Goal: Information Seeking & Learning: Learn about a topic

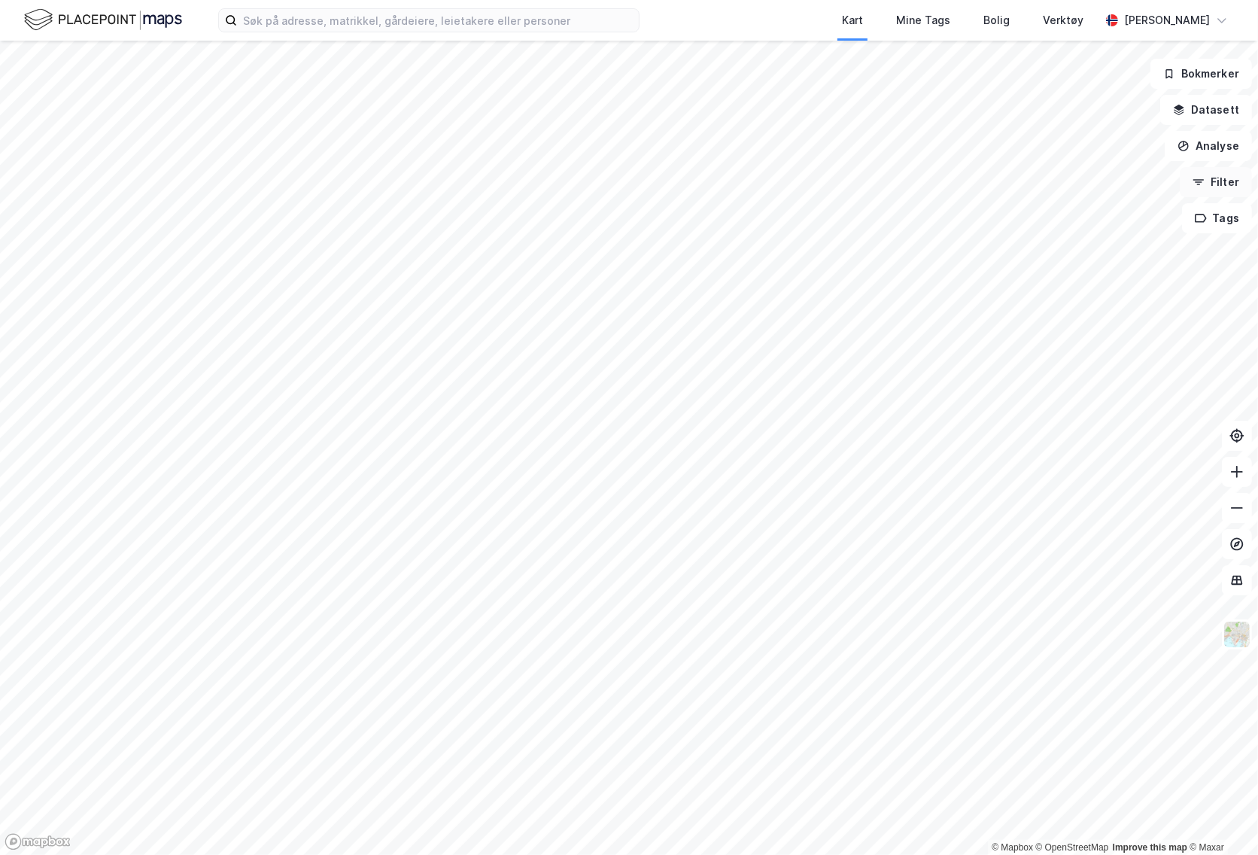
click at [1223, 187] on button "Filter" at bounding box center [1216, 182] width 72 height 30
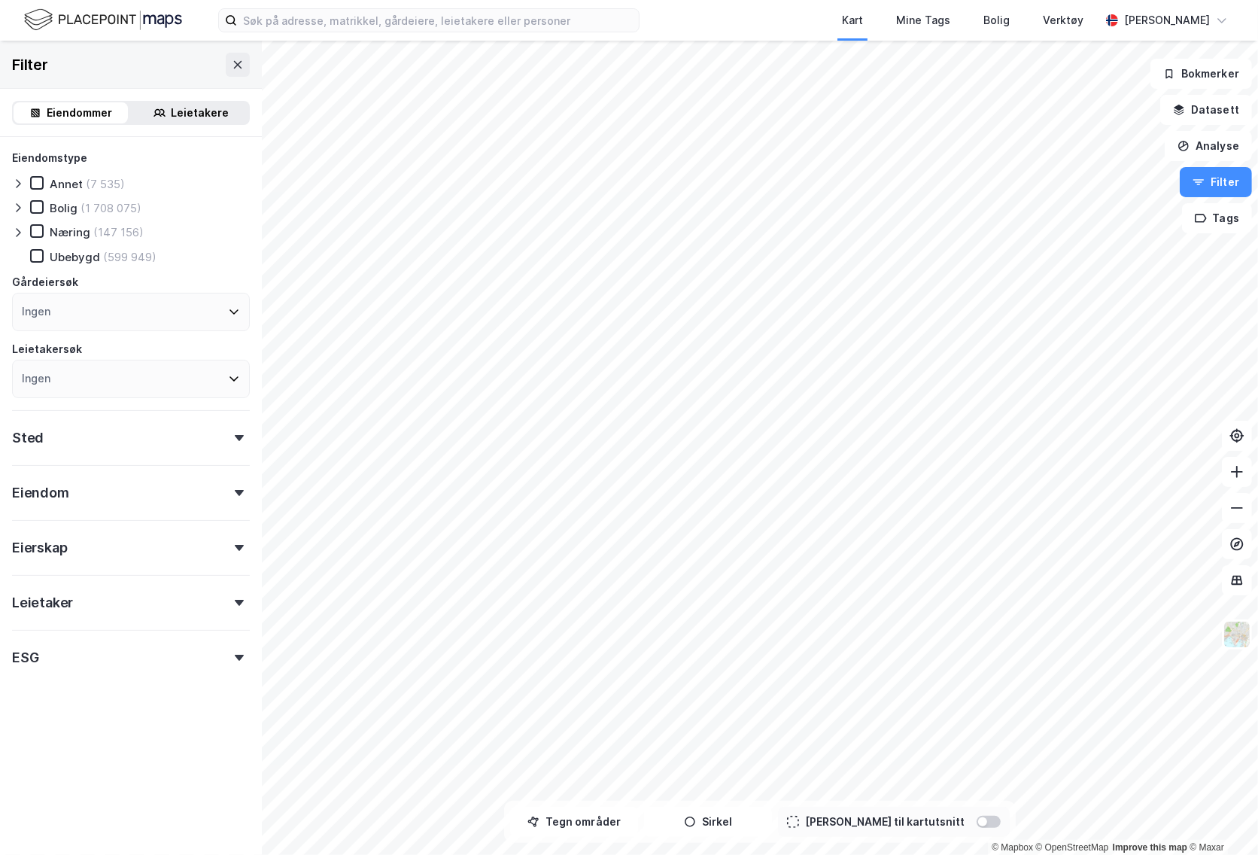
click at [117, 315] on div "Ingen" at bounding box center [131, 312] width 238 height 38
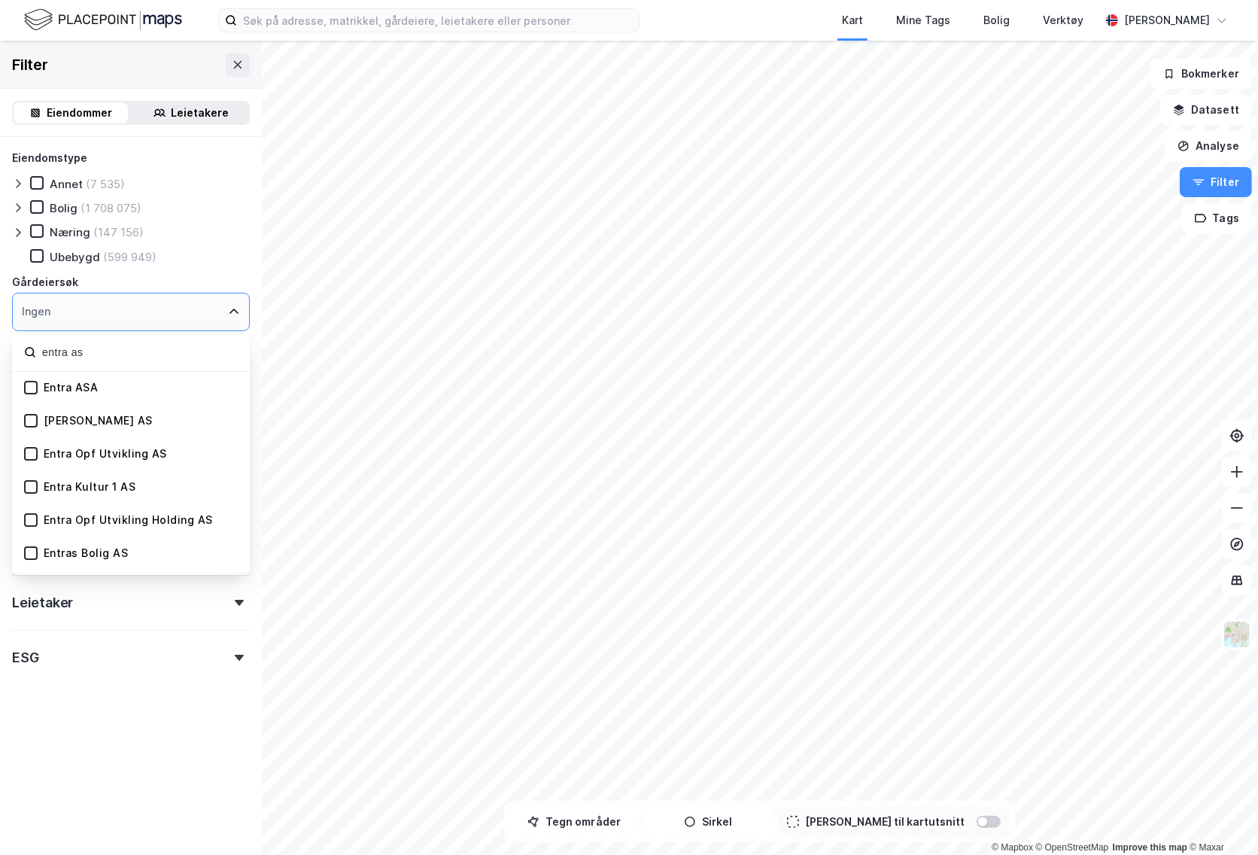
type input "entra as"
click at [96, 389] on div "Entra ASA" at bounding box center [71, 388] width 55 height 14
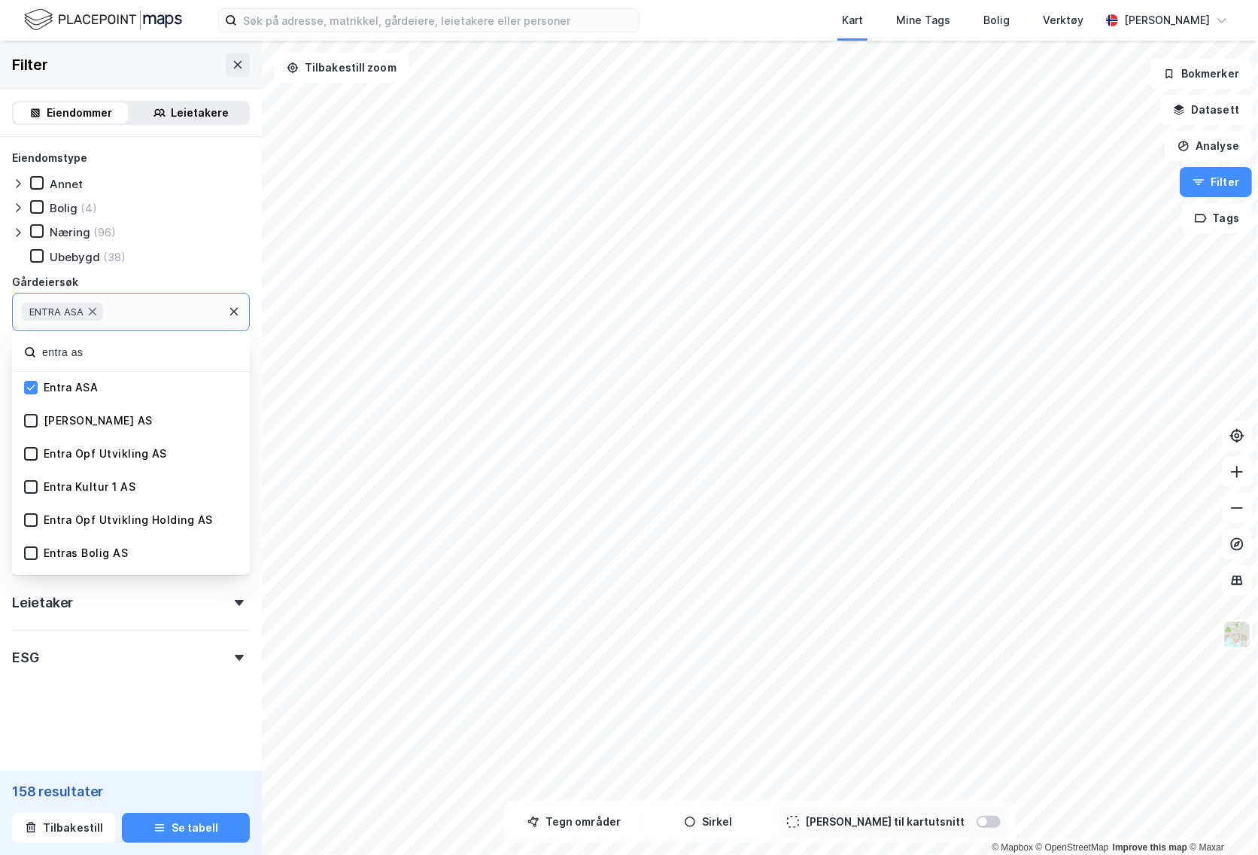
click at [136, 736] on form "Eiendomstype [PERSON_NAME] (4) Næring (96) Ubebygd (38) Gårdeiersøk ENTRA ASA e…" at bounding box center [131, 448] width 238 height 599
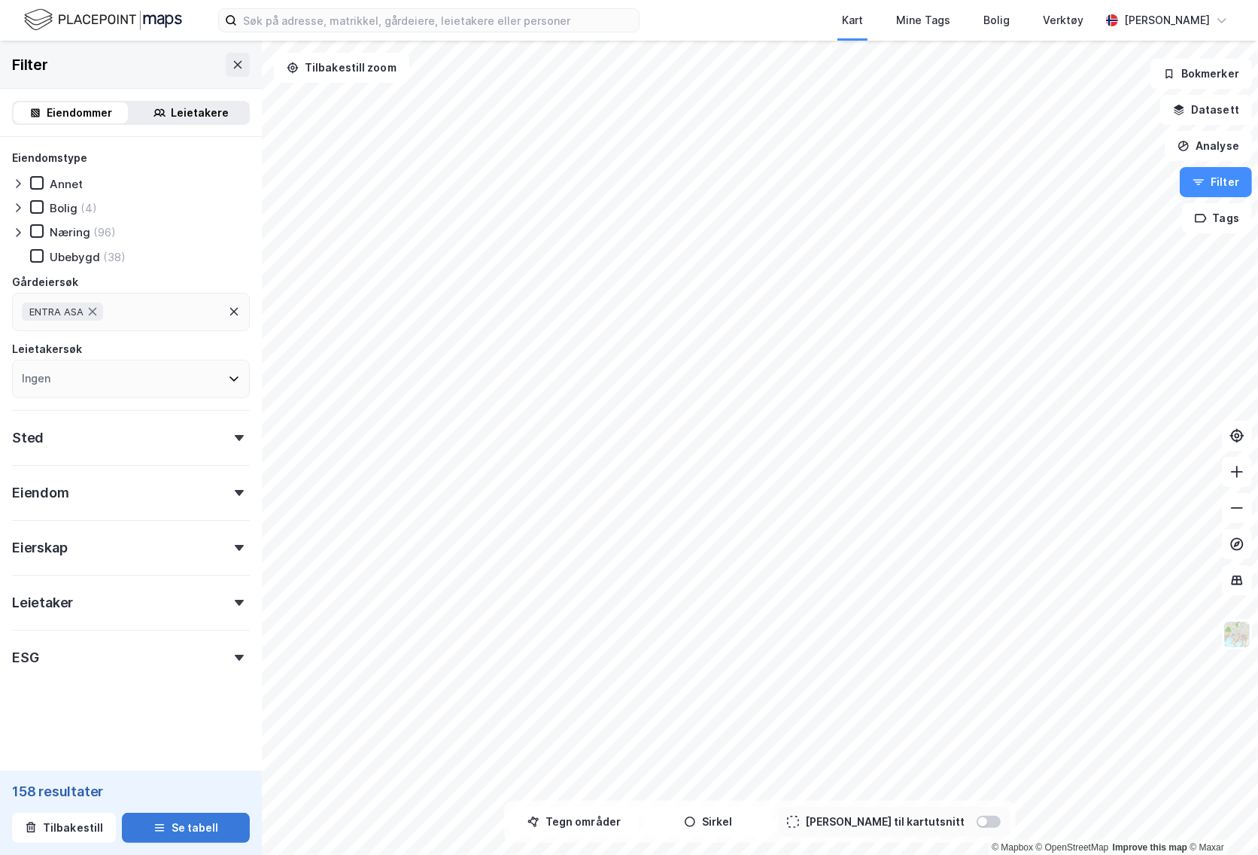
click at [193, 834] on button "Se tabell" at bounding box center [186, 828] width 128 height 30
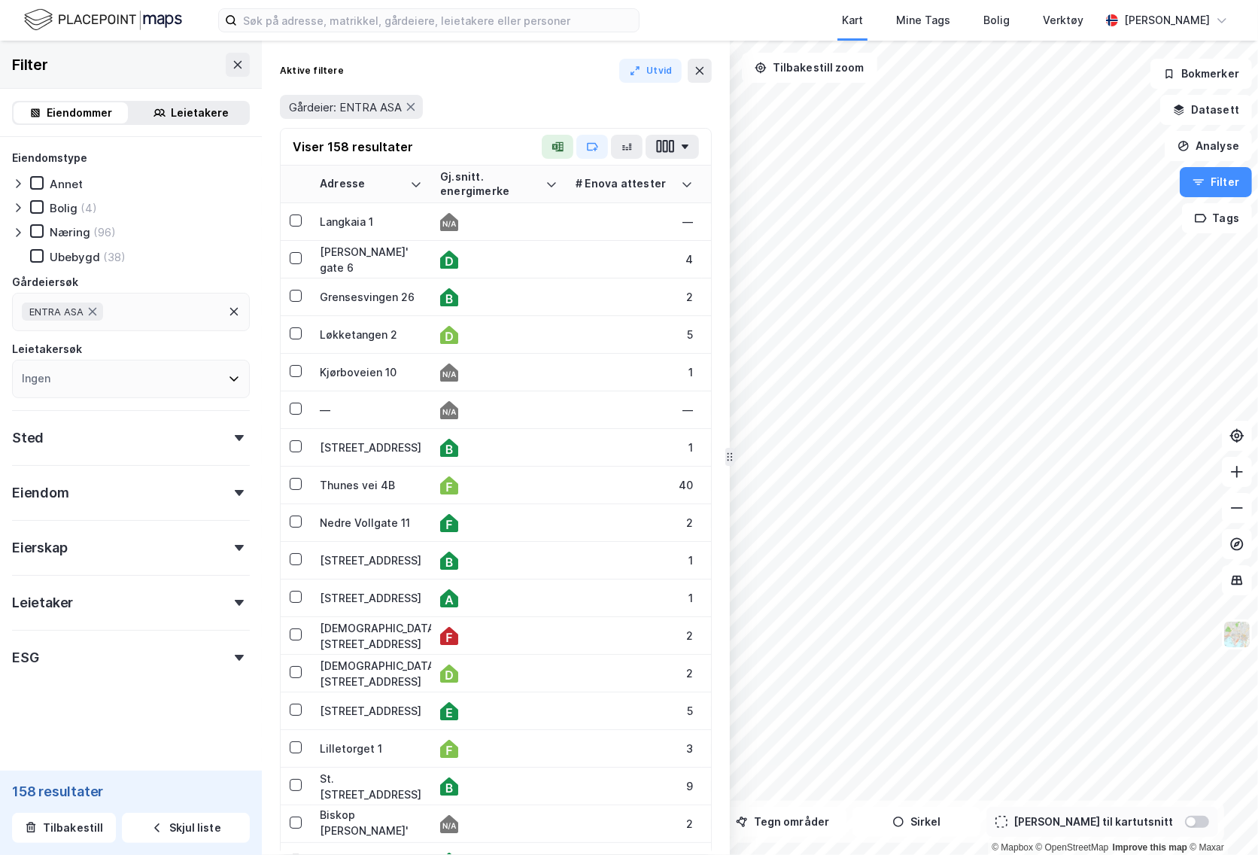
click at [167, 497] on div "Eiendom" at bounding box center [131, 486] width 238 height 43
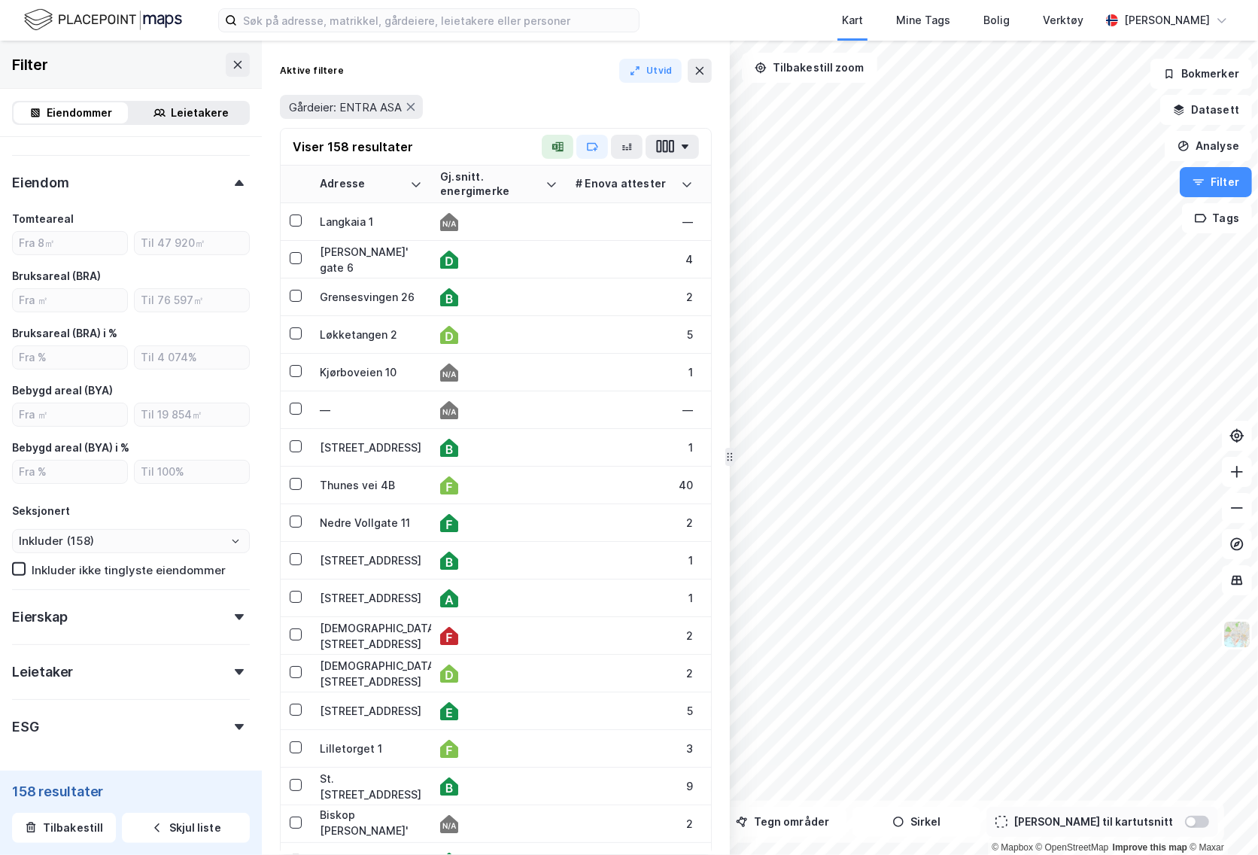
scroll to position [296, 0]
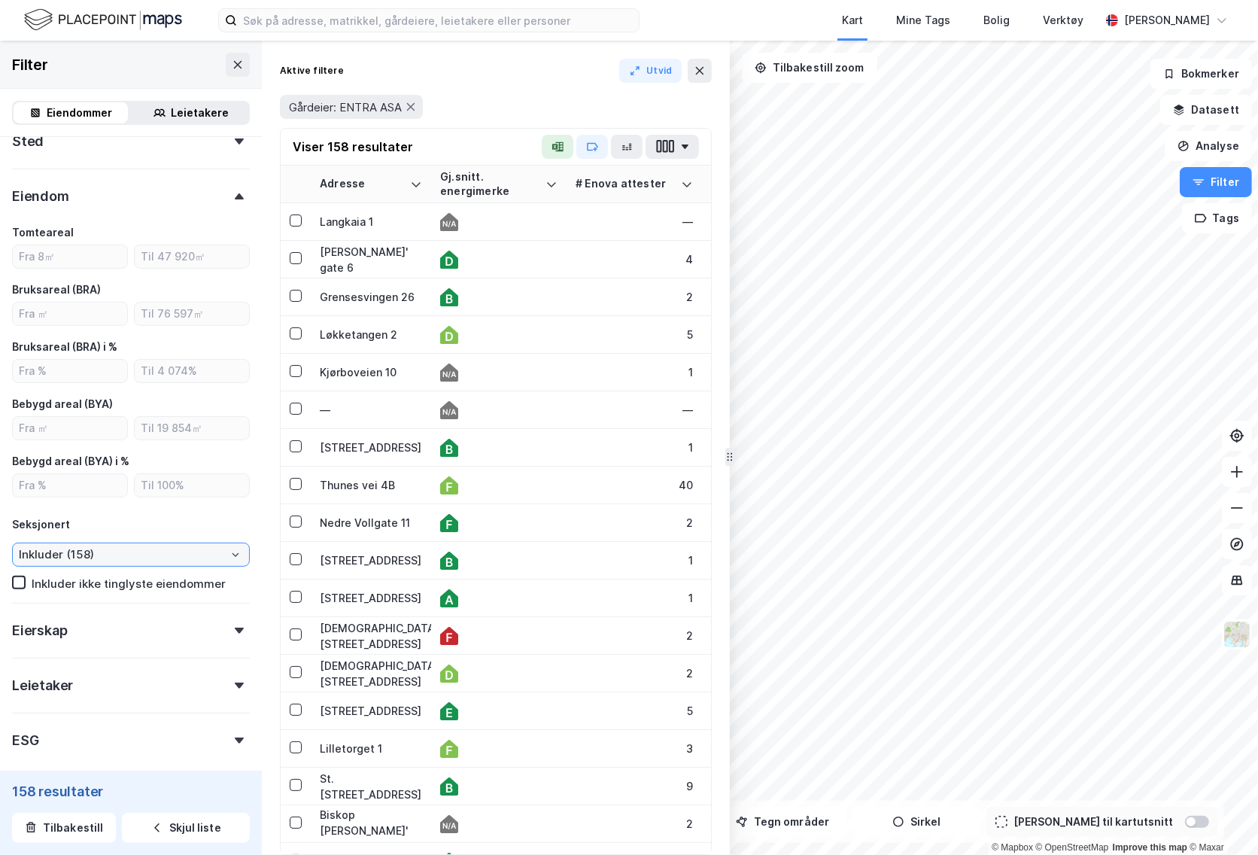
click at [245, 559] on input "Inkluder (158)" at bounding box center [131, 554] width 236 height 23
click at [236, 556] on icon "Close" at bounding box center [235, 554] width 9 height 9
click at [233, 557] on icon "Open" at bounding box center [235, 554] width 9 height 9
click at [204, 612] on li "Ekskluder (137)" at bounding box center [131, 608] width 238 height 28
type input "Ekskluder (137)"
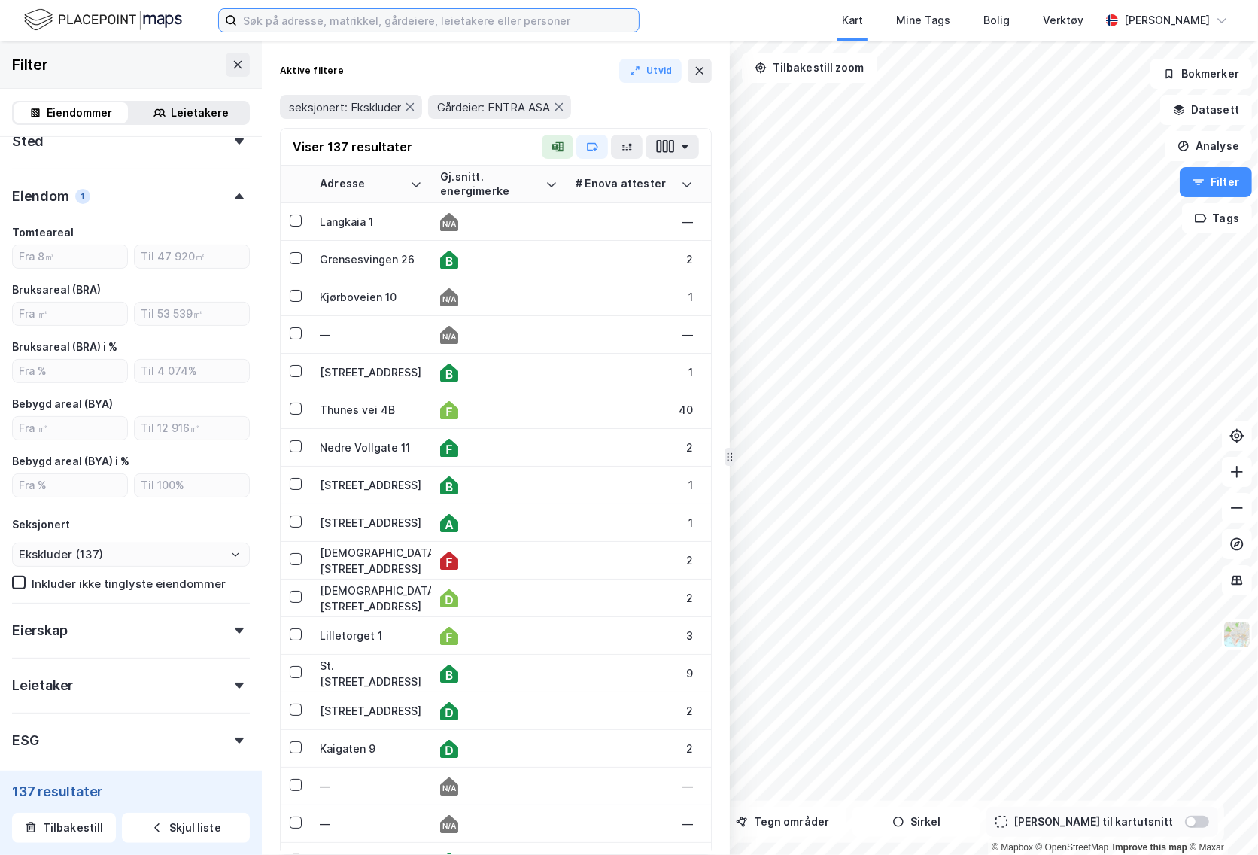
click at [580, 13] on input at bounding box center [438, 20] width 402 height 23
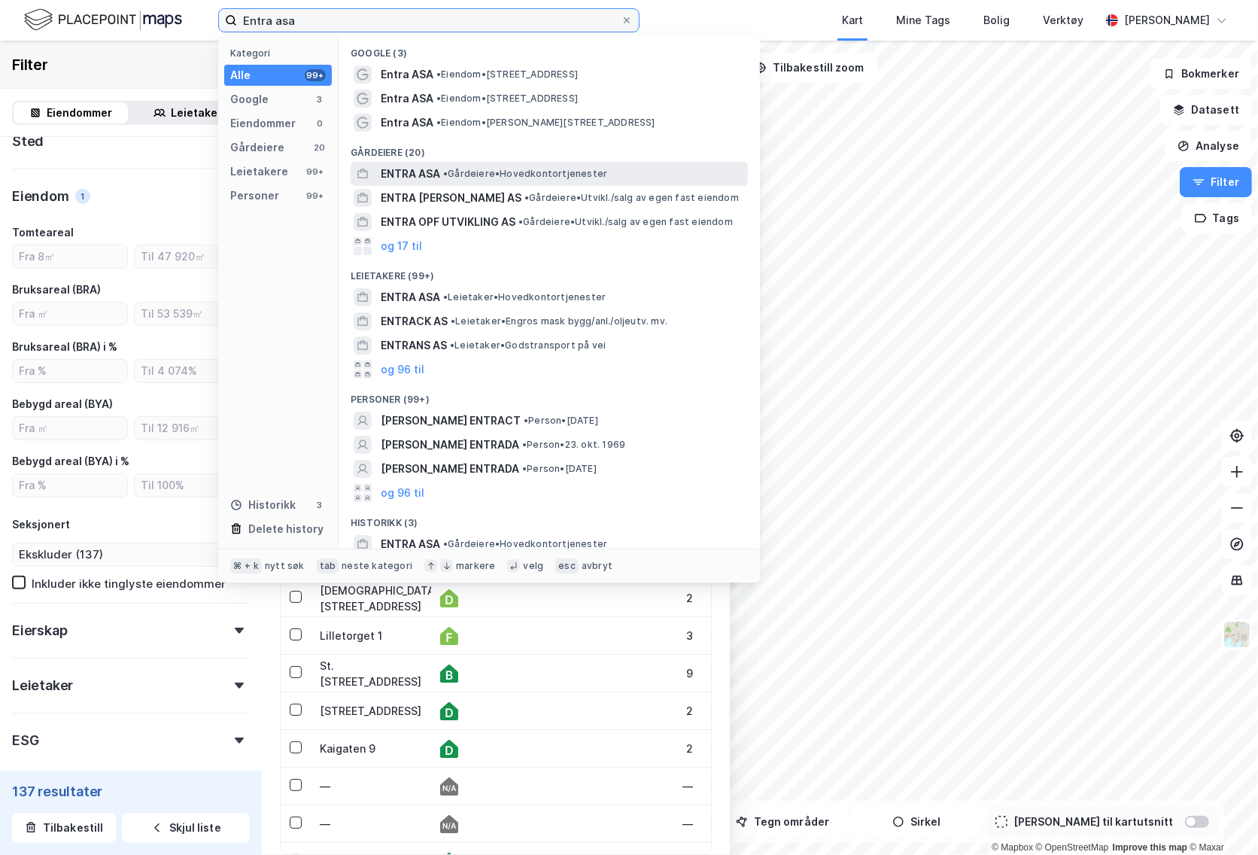
type input "Entra asa"
click at [492, 174] on span "• Gårdeiere • Hovedkontortjenester" at bounding box center [525, 174] width 164 height 12
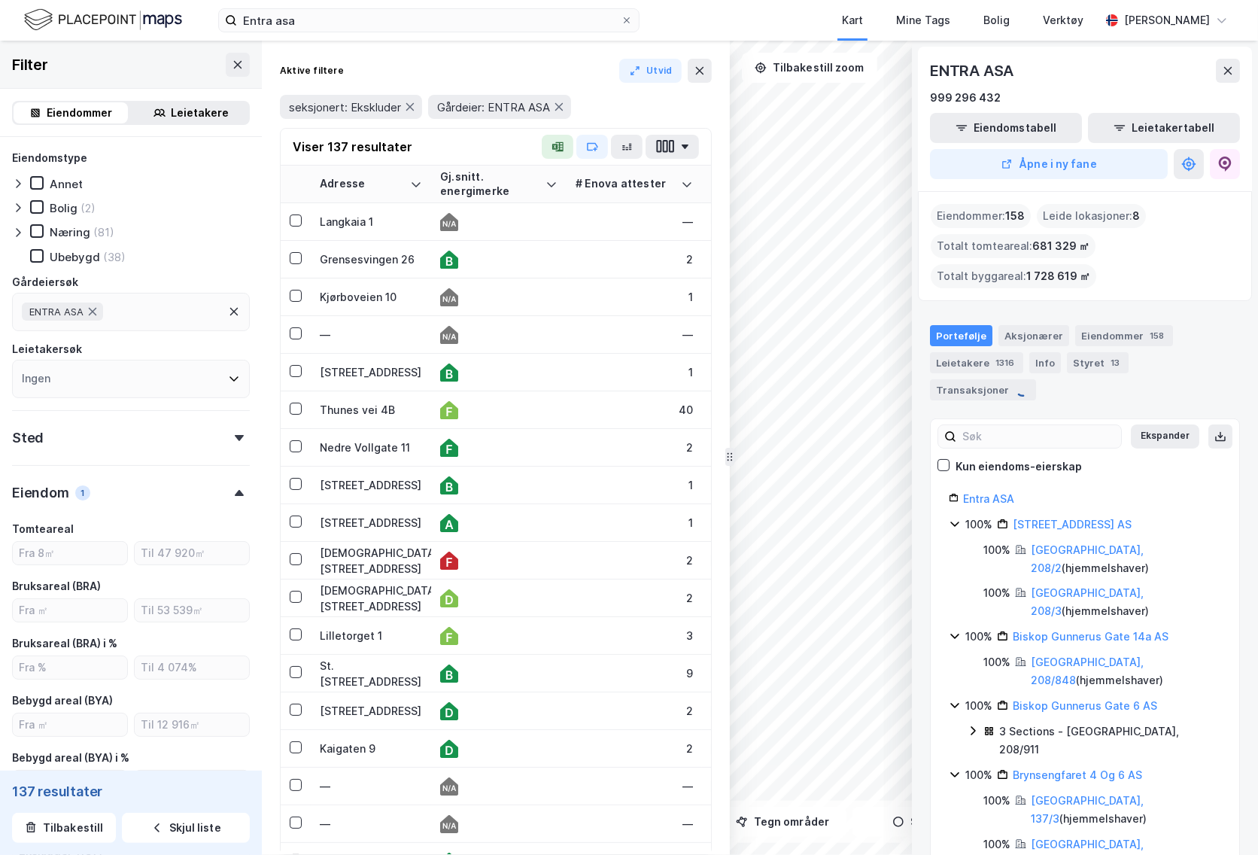
click at [980, 515] on div "100%" at bounding box center [978, 524] width 27 height 18
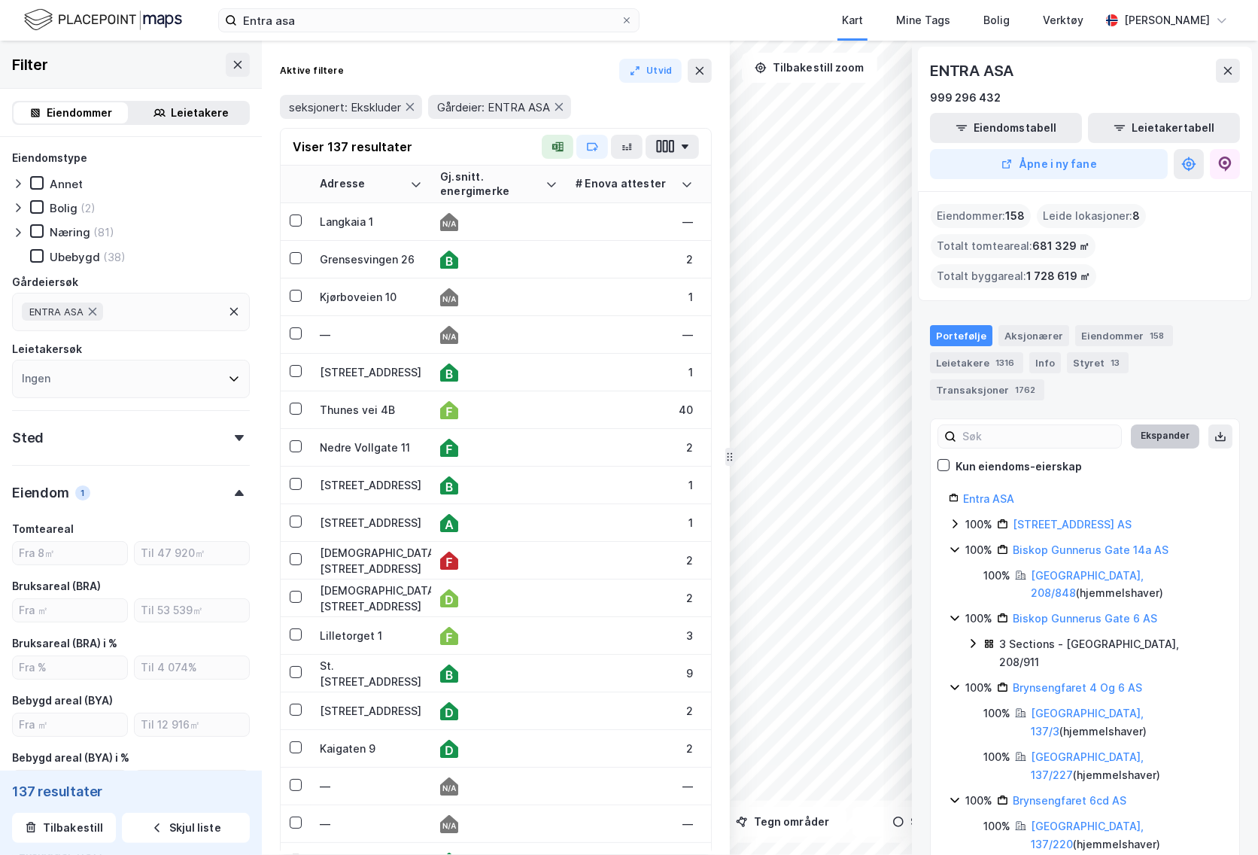
click at [1168, 424] on button "Ekspander" at bounding box center [1165, 436] width 68 height 24
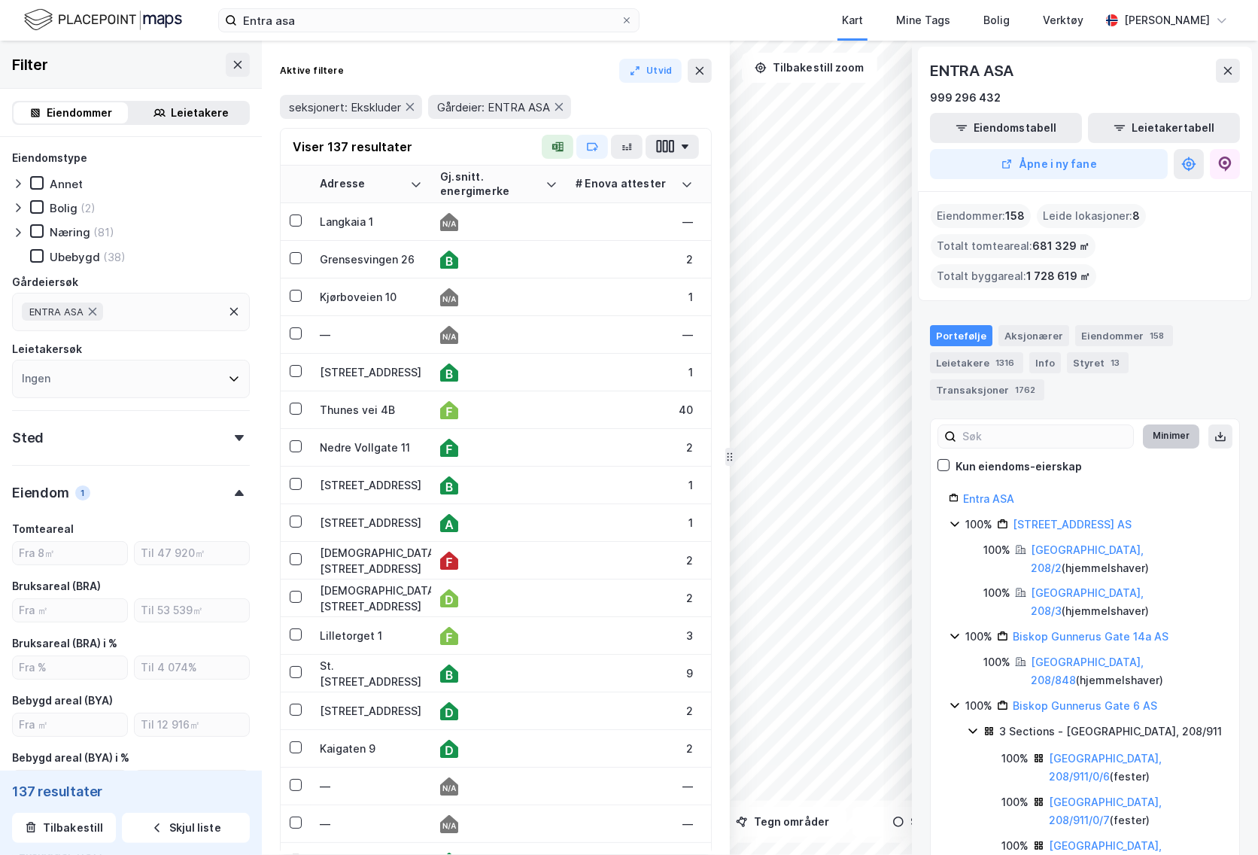
click at [1168, 424] on button "Minimer" at bounding box center [1171, 436] width 56 height 24
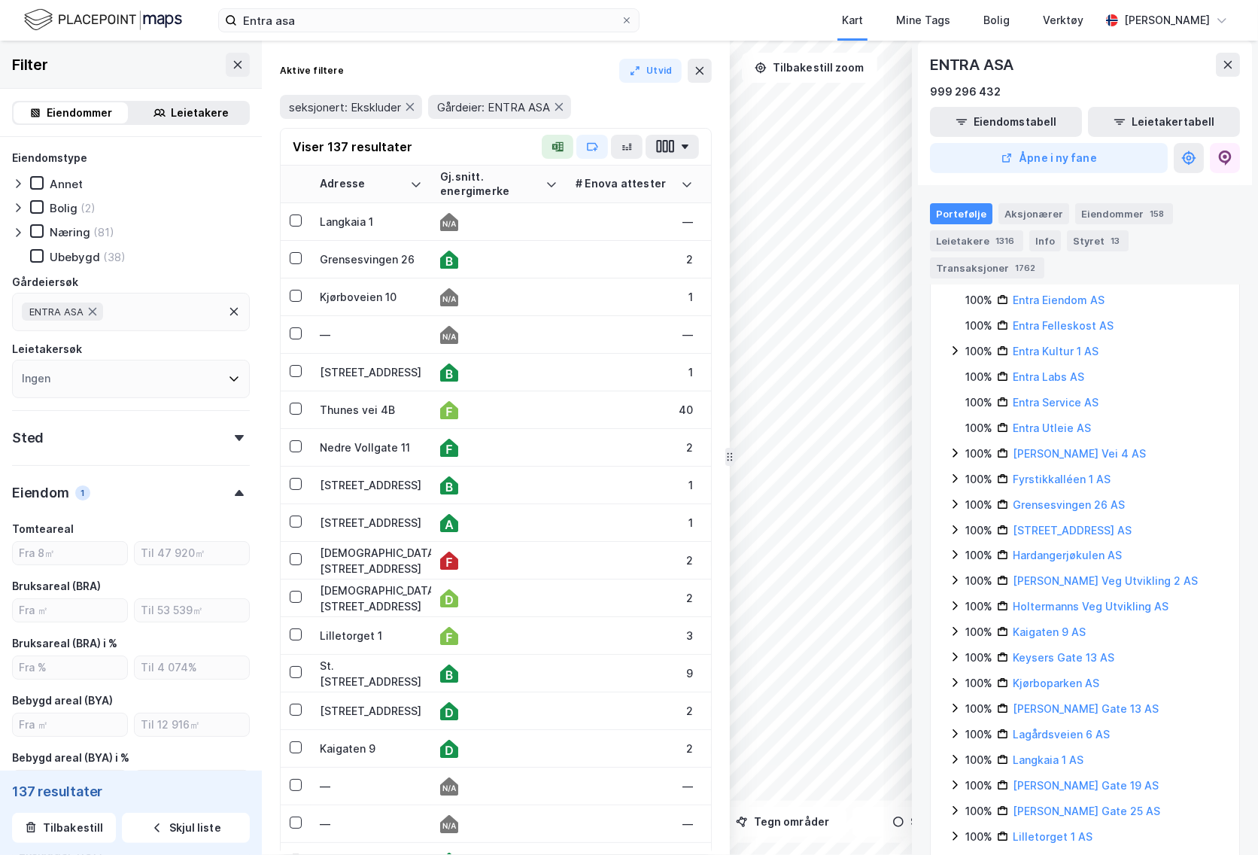
scroll to position [963, 0]
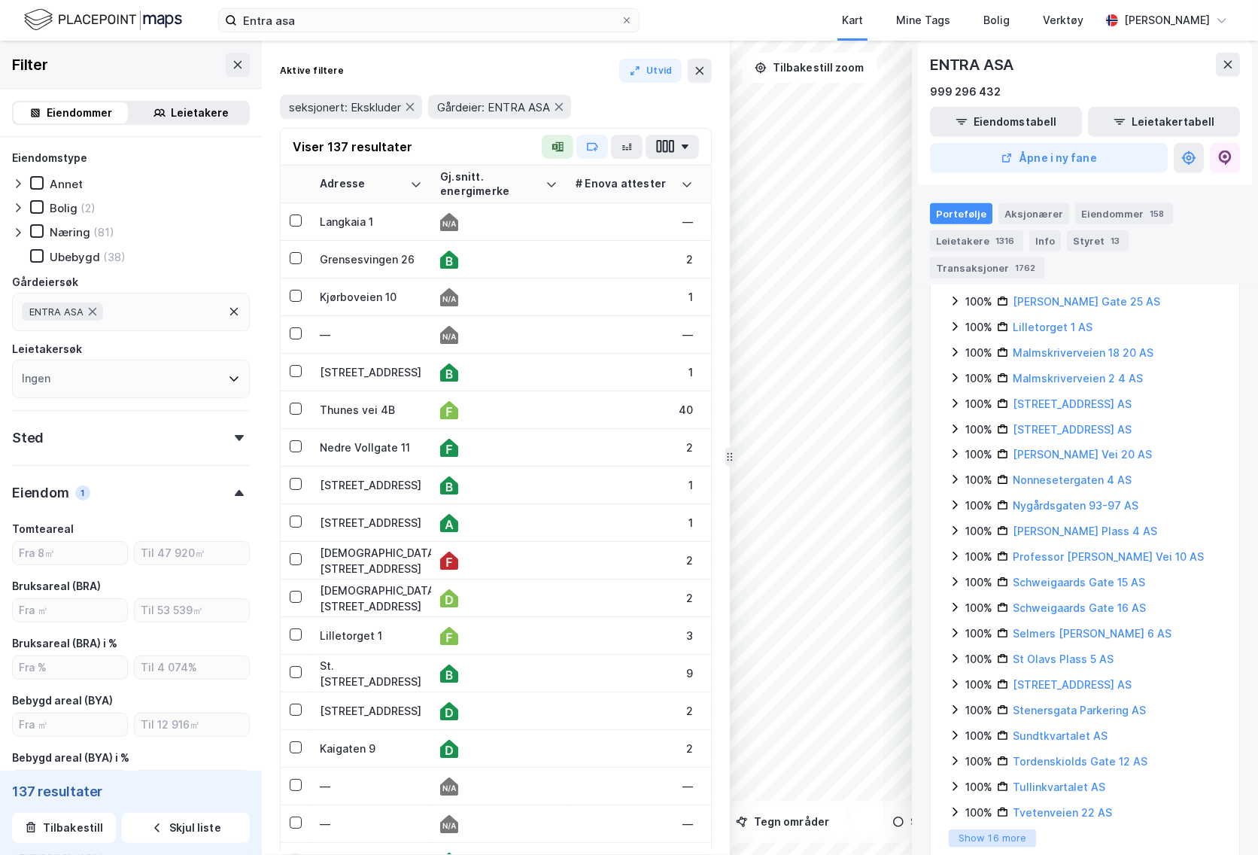
click at [1015, 829] on button "Show 16 more" at bounding box center [992, 838] width 87 height 18
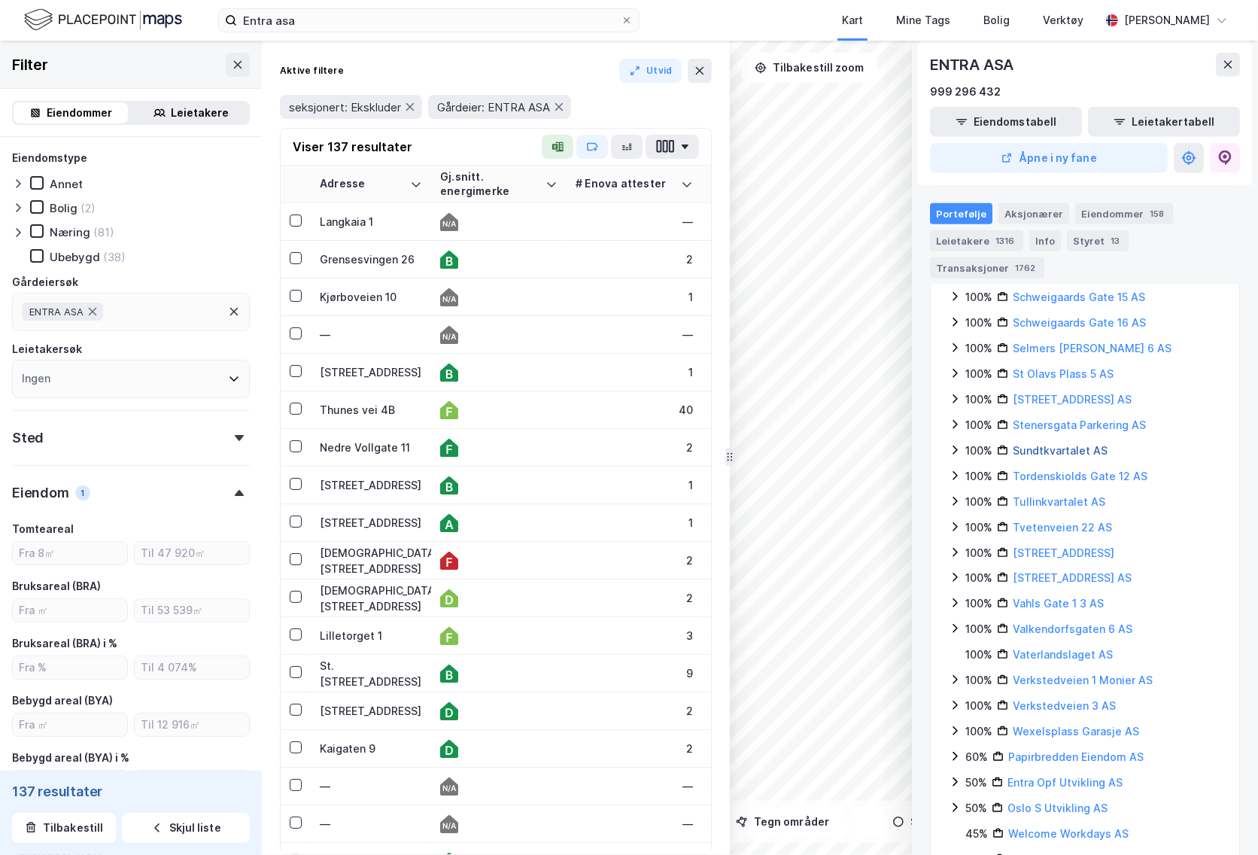
scroll to position [1346, 0]
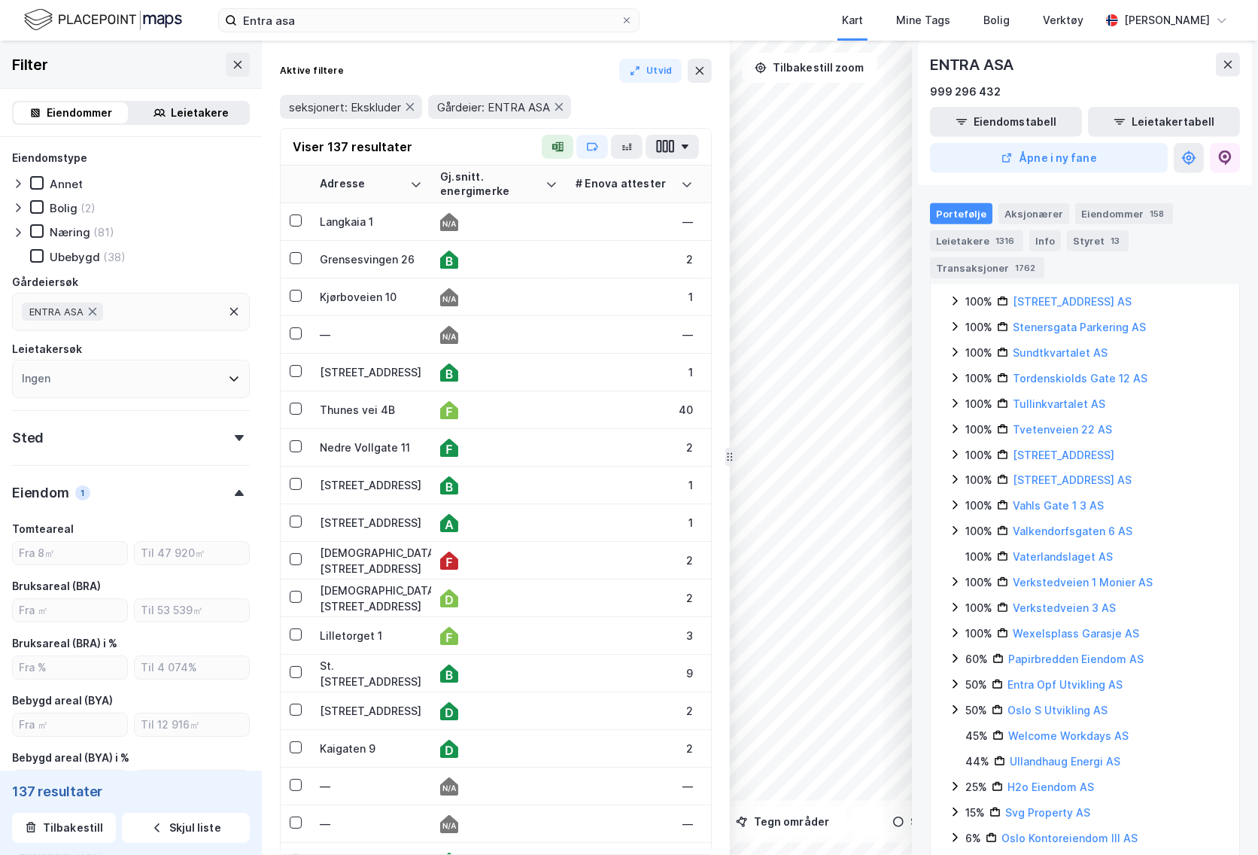
click at [976, 701] on div "50%" at bounding box center [976, 710] width 22 height 18
click at [980, 778] on div "25%" at bounding box center [976, 787] width 22 height 18
click at [983, 803] on div "50%" at bounding box center [994, 812] width 22 height 18
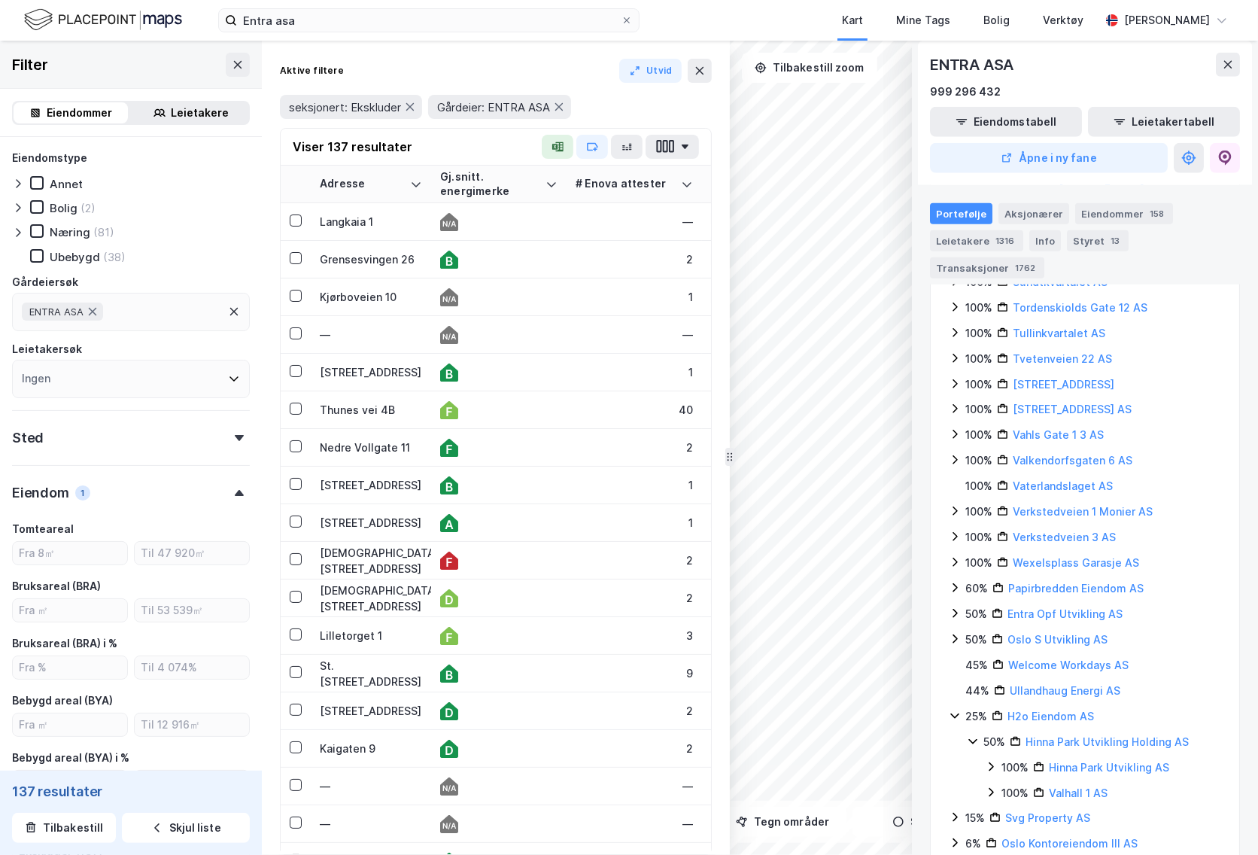
scroll to position [1423, 0]
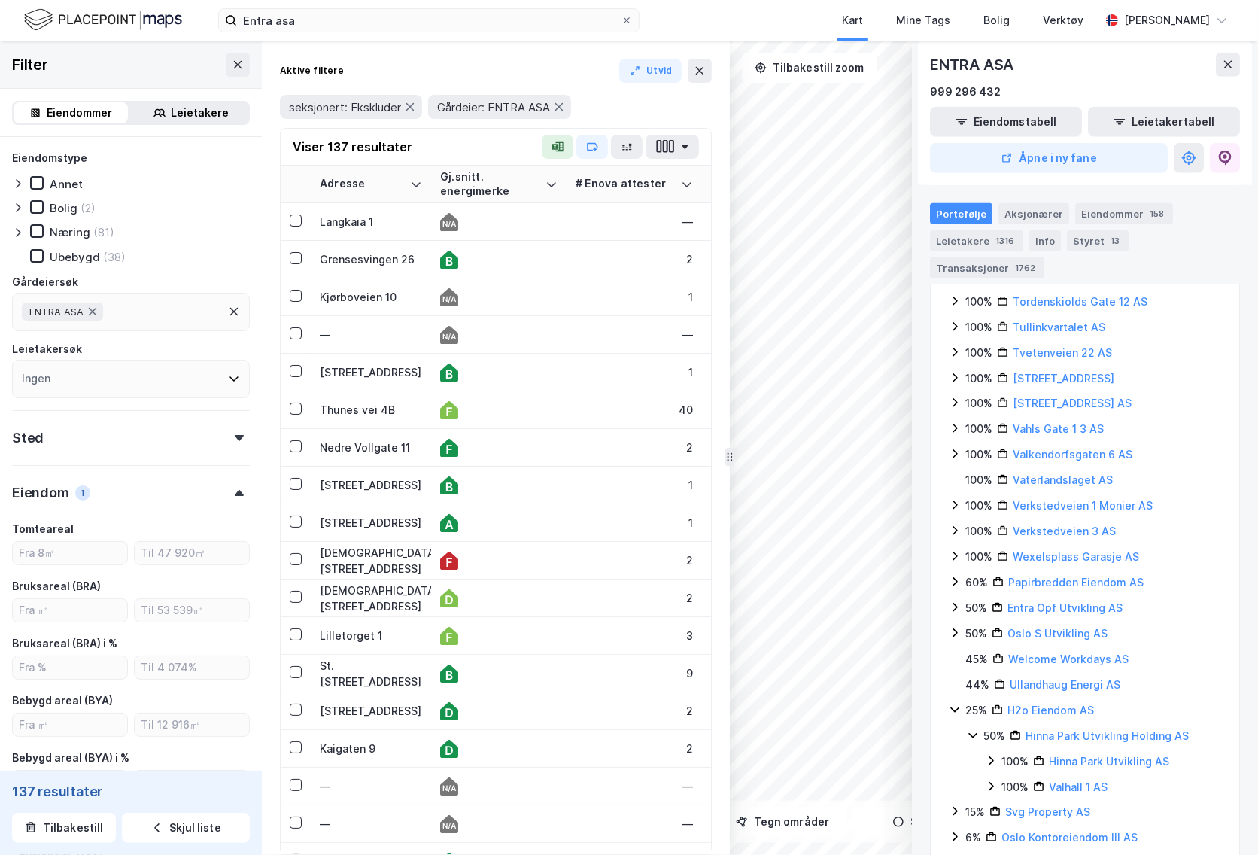
click at [1007, 778] on div "100%" at bounding box center [1014, 787] width 27 height 18
click at [1007, 752] on div "100%" at bounding box center [1014, 761] width 27 height 18
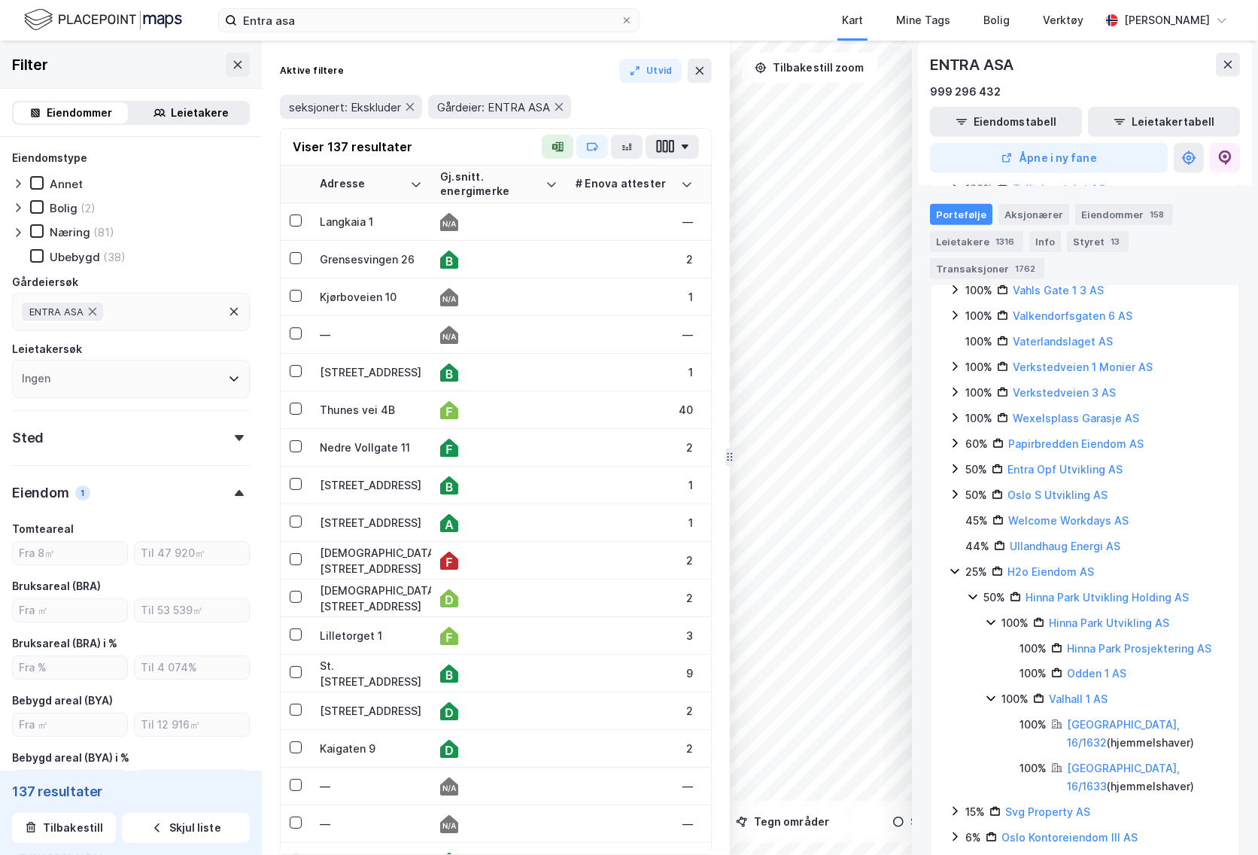
click at [961, 803] on div "15% Svg Property AS" at bounding box center [1085, 812] width 272 height 18
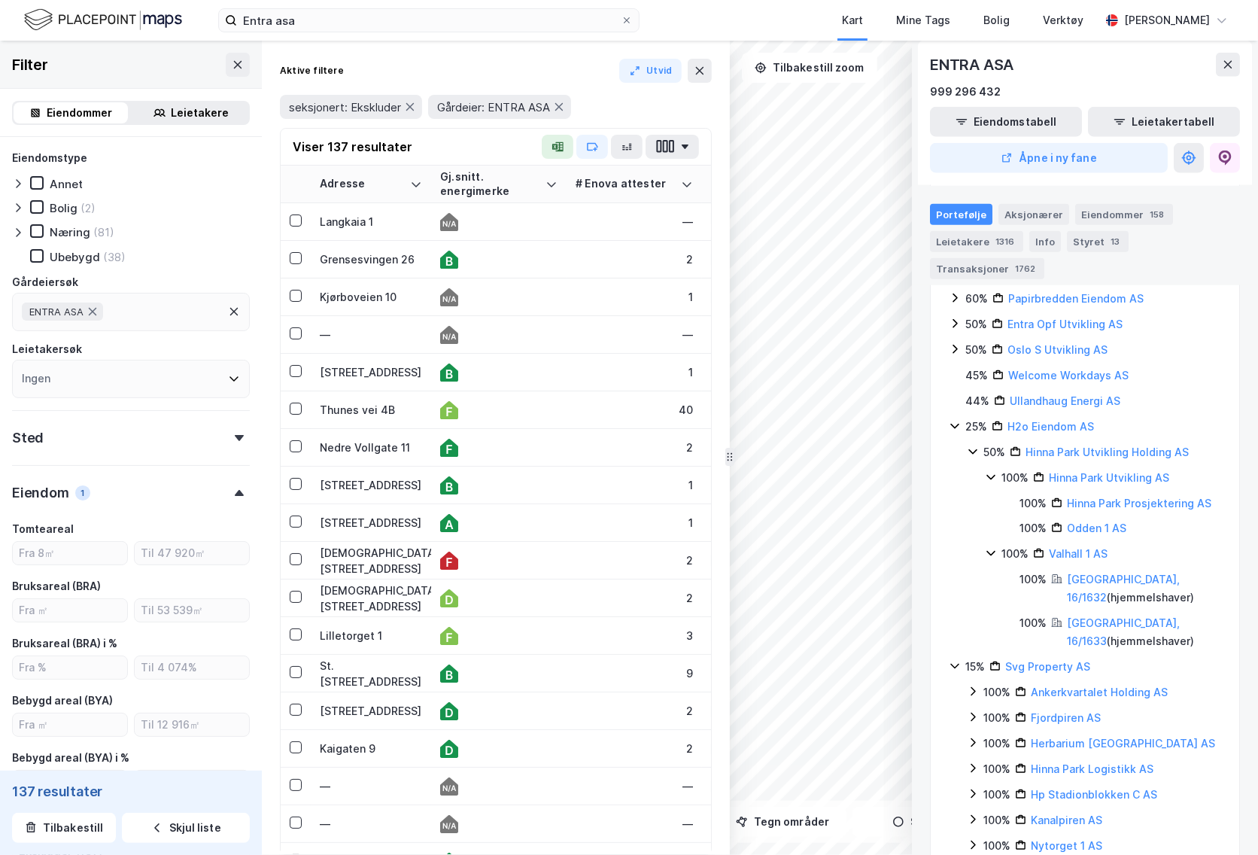
scroll to position [1778, 0]
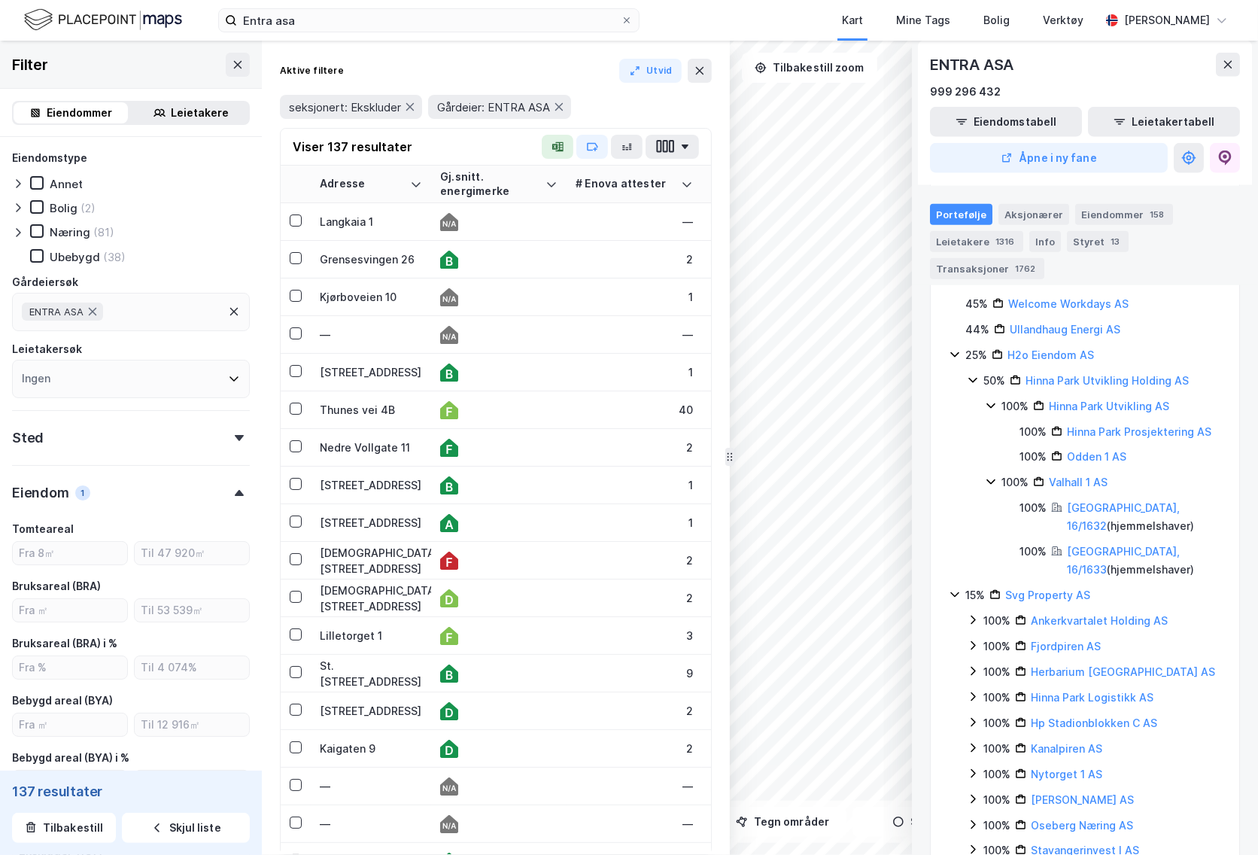
click at [993, 612] on div "100%" at bounding box center [996, 621] width 27 height 18
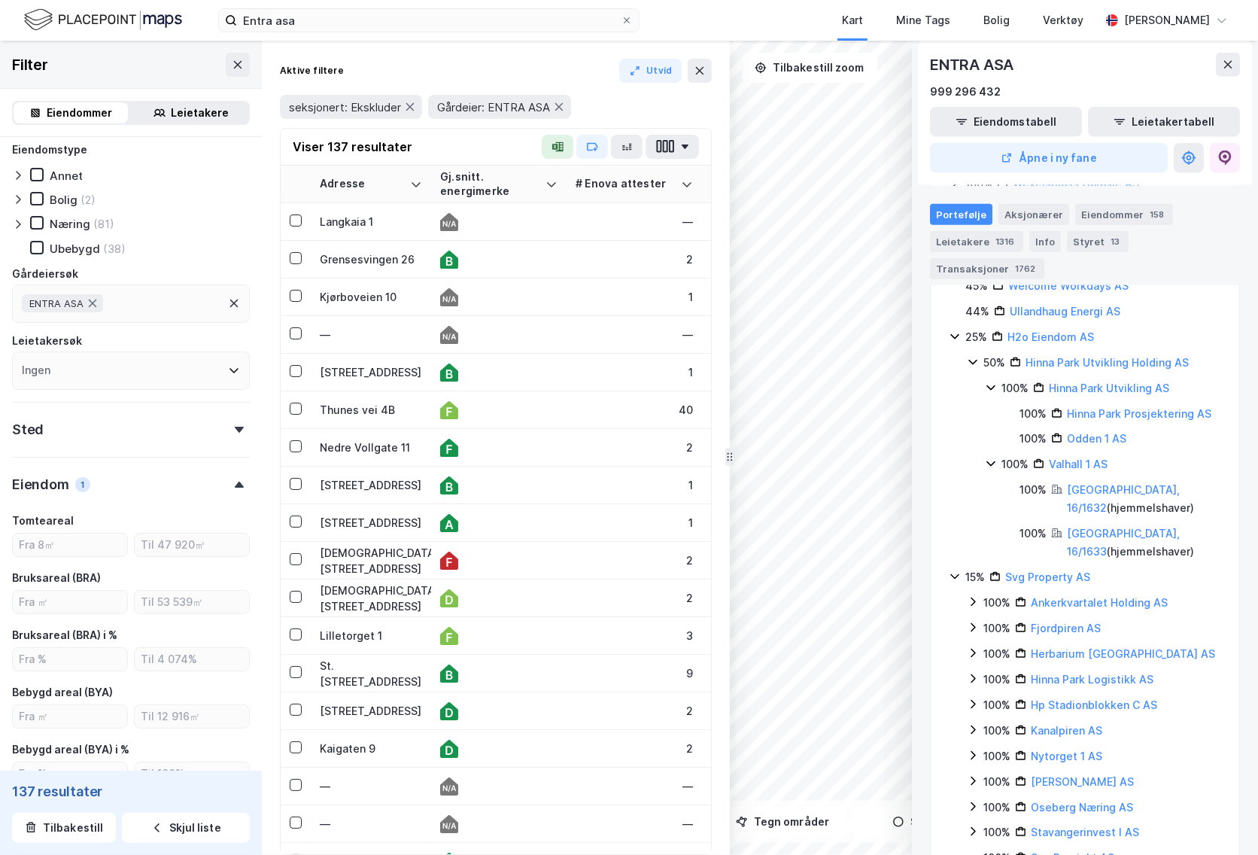
scroll to position [0, 0]
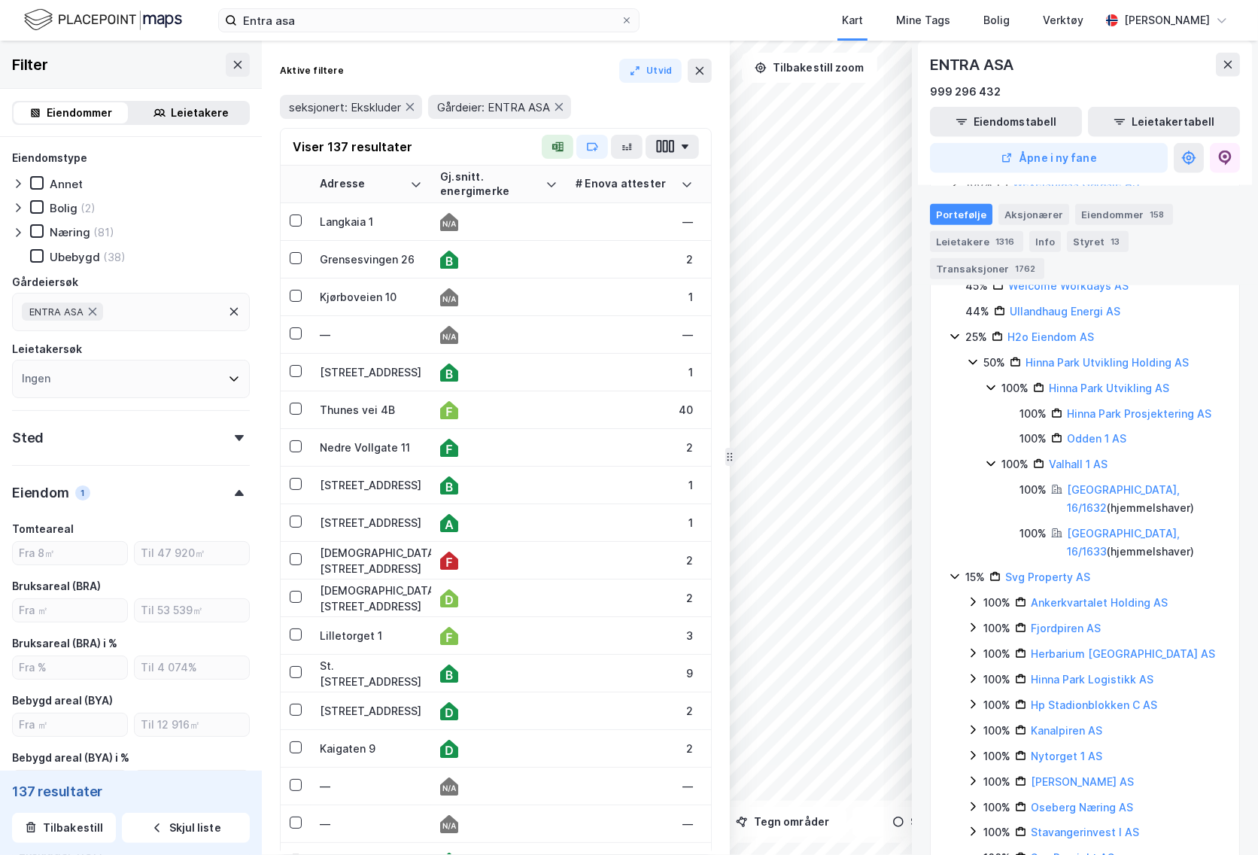
click at [147, 313] on div "ENTRA ASA" at bounding box center [131, 312] width 238 height 38
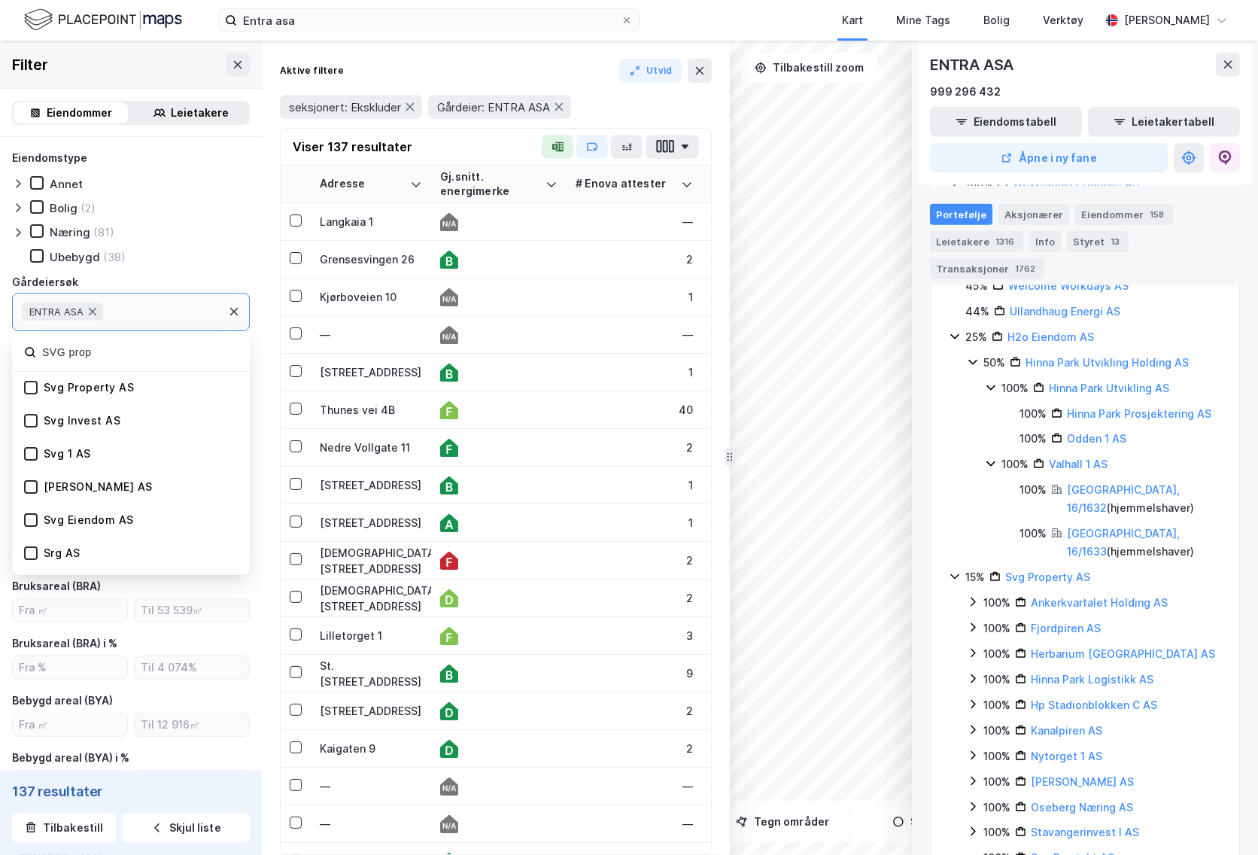
type input "SVG prop"
click at [114, 393] on div "Svg Property AS" at bounding box center [89, 388] width 91 height 14
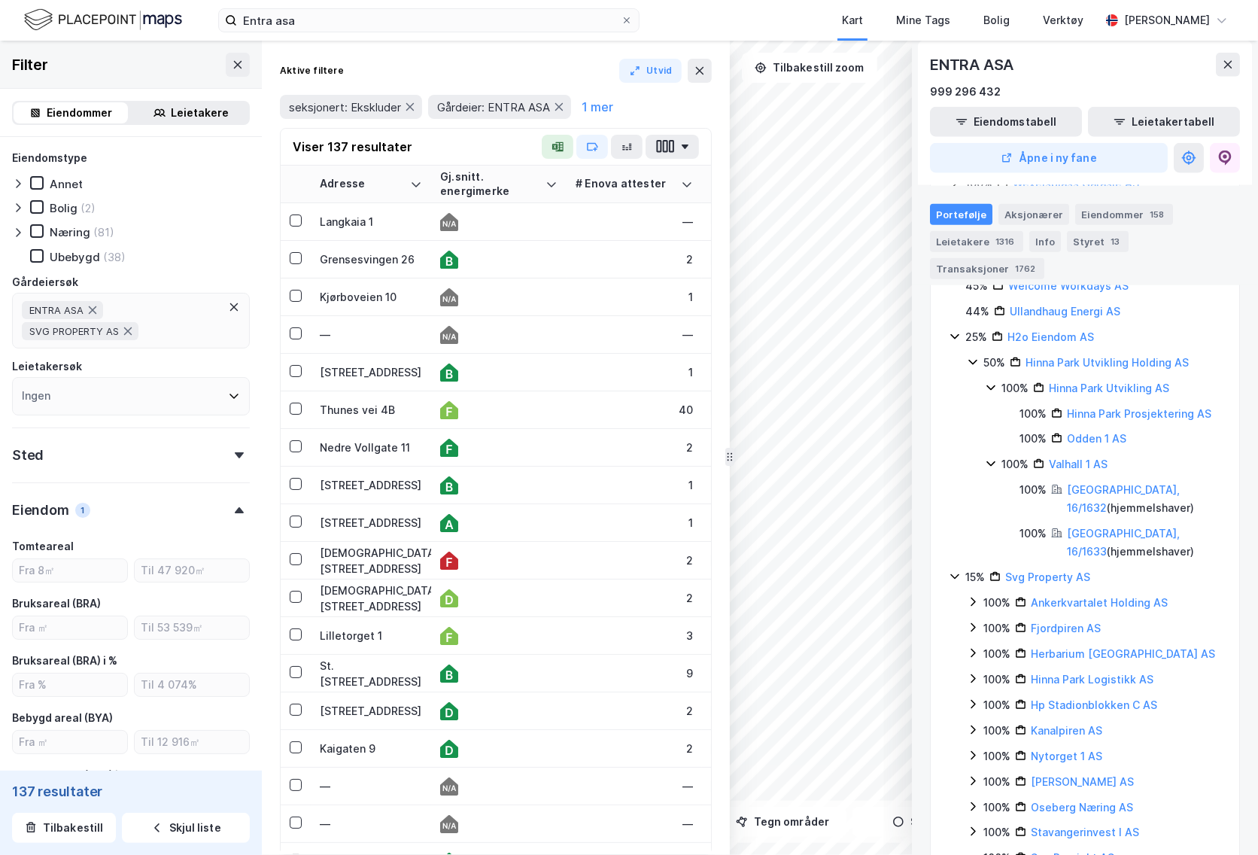
click at [196, 286] on div "Gårdeiersøk" at bounding box center [131, 282] width 238 height 18
click at [93, 309] on icon at bounding box center [93, 310] width 8 height 8
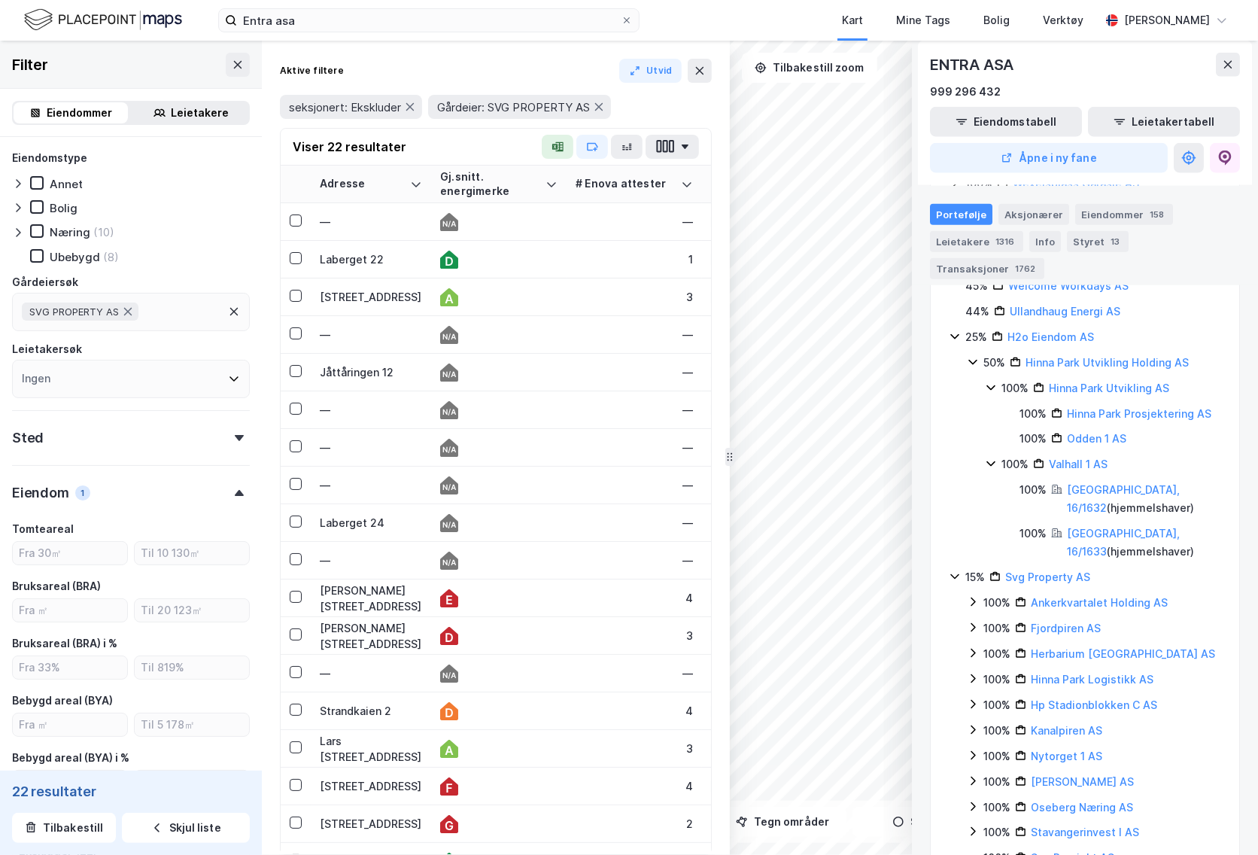
type input "Ekskluder (22)"
